Goal: Task Accomplishment & Management: Complete application form

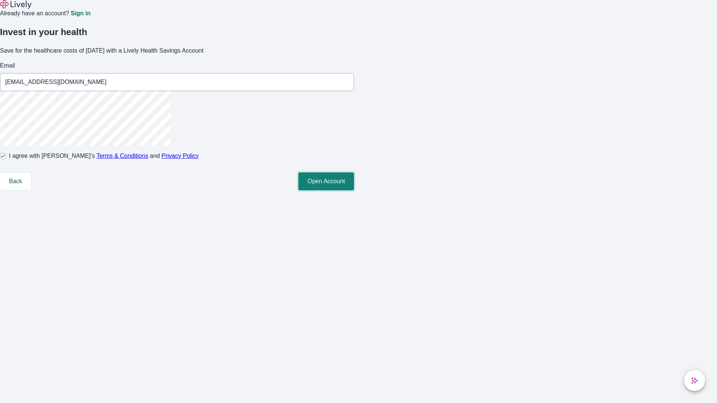
click at [354, 191] on button "Open Account" at bounding box center [326, 182] width 56 height 18
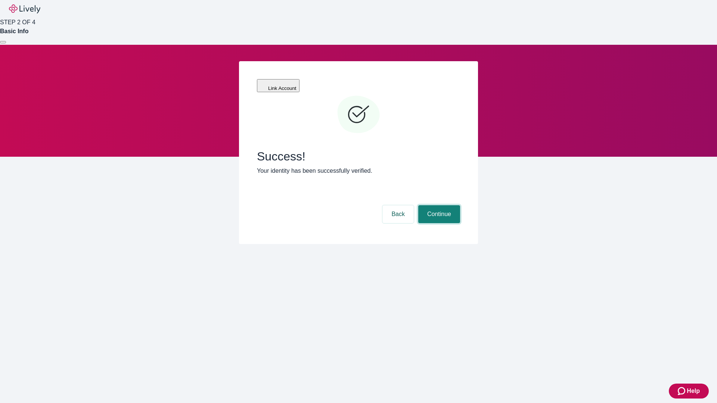
click at [438, 205] on button "Continue" at bounding box center [439, 214] width 42 height 18
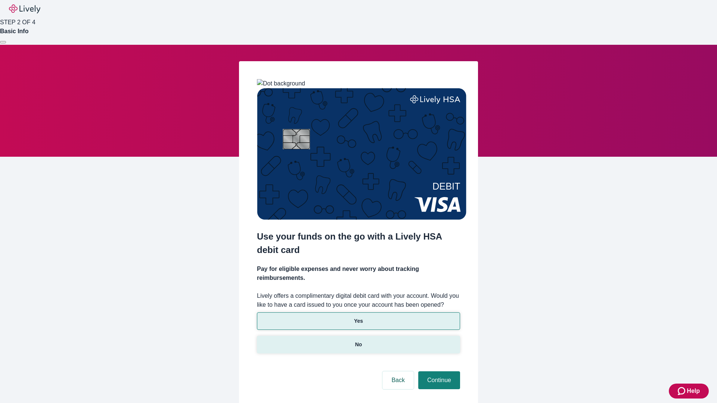
click at [358, 341] on p "No" at bounding box center [358, 345] width 7 height 8
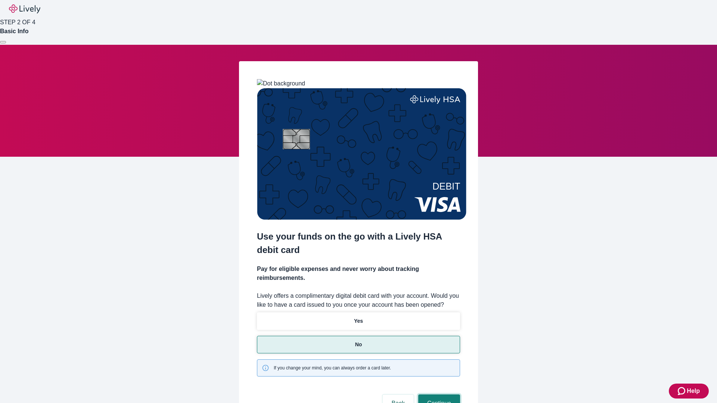
click at [438, 395] on button "Continue" at bounding box center [439, 404] width 42 height 18
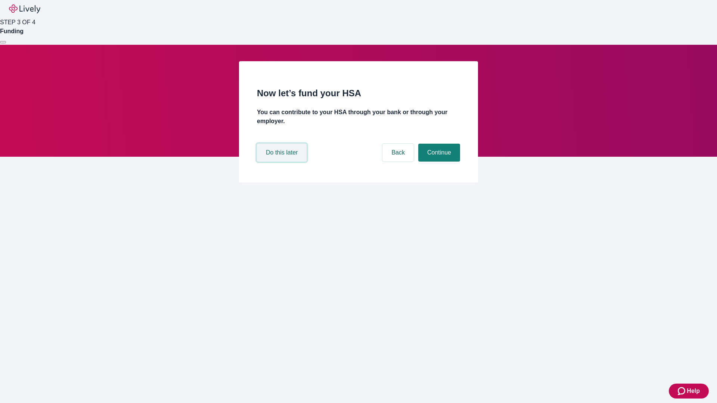
click at [283, 162] on button "Do this later" at bounding box center [282, 153] width 50 height 18
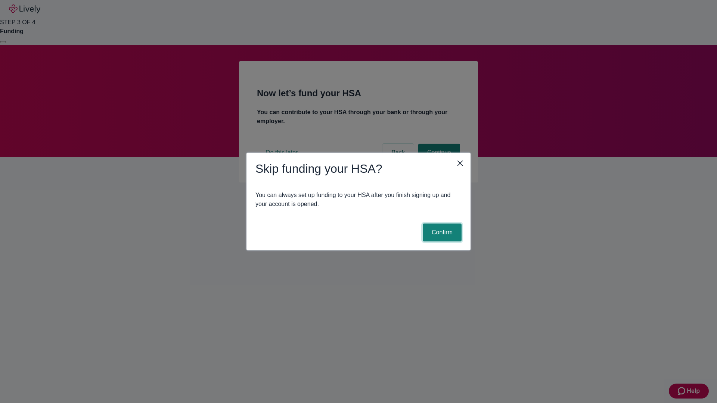
click at [441, 233] on button "Confirm" at bounding box center [442, 233] width 39 height 18
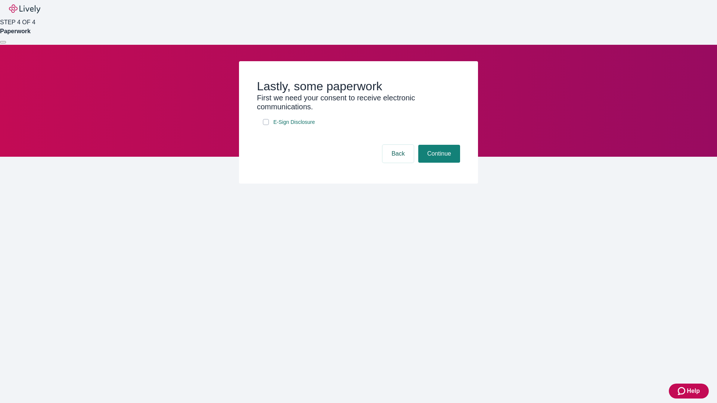
click at [266, 125] on input "E-Sign Disclosure" at bounding box center [266, 122] width 6 height 6
checkbox input "true"
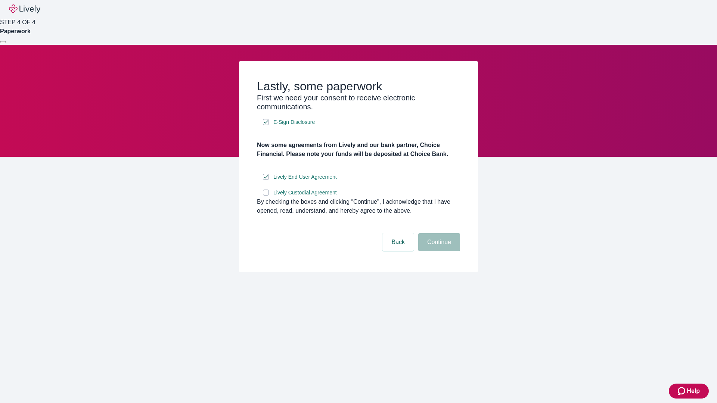
click at [266, 196] on input "Lively Custodial Agreement" at bounding box center [266, 193] width 6 height 6
checkbox input "true"
click at [438, 251] on button "Continue" at bounding box center [439, 242] width 42 height 18
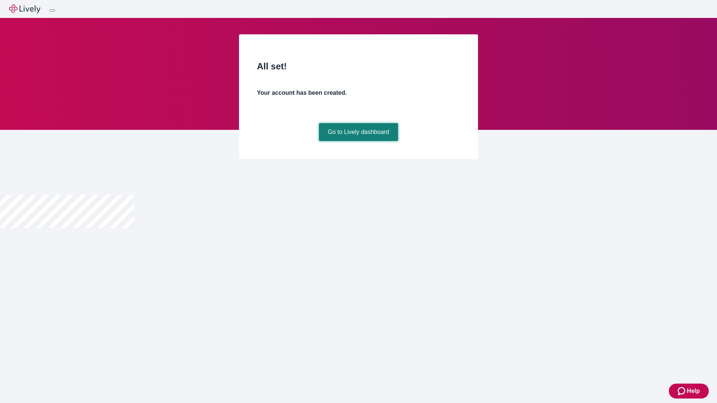
click at [358, 141] on link "Go to Lively dashboard" at bounding box center [359, 132] width 80 height 18
